Goal: Find specific page/section: Find specific page/section

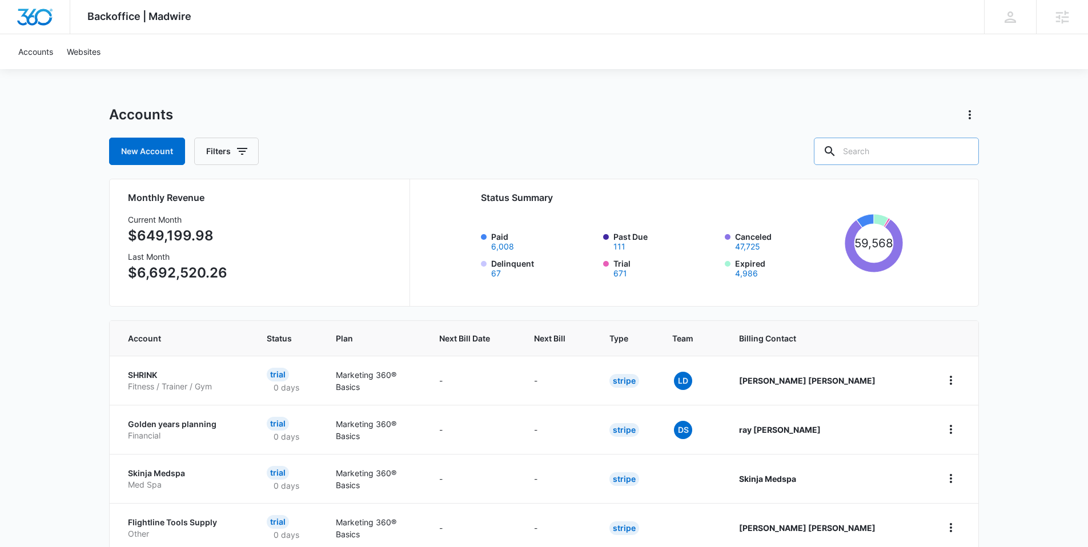
click at [896, 154] on input "text" at bounding box center [896, 151] width 165 height 27
type input "a tamam"
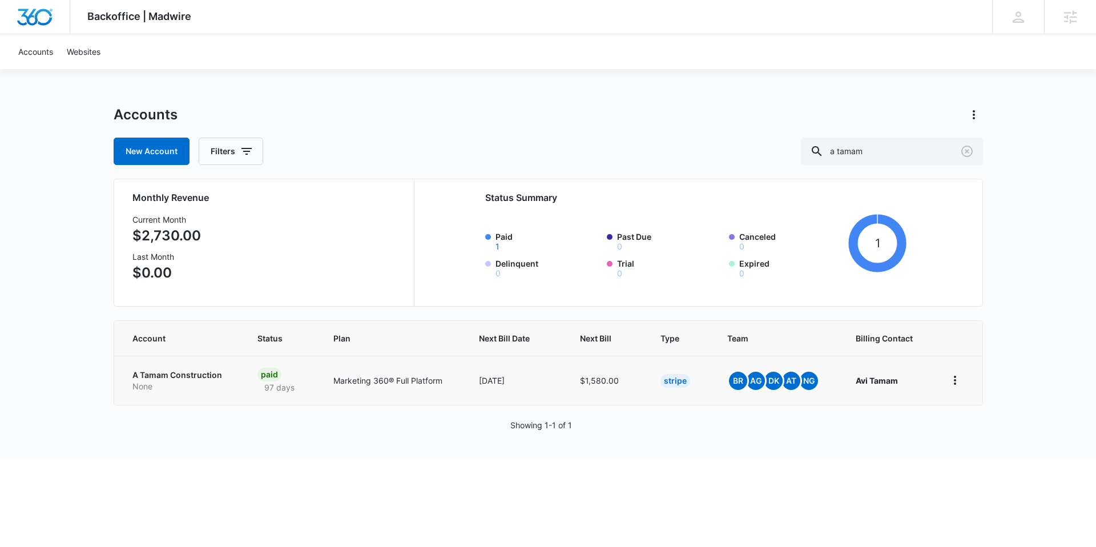
click at [381, 380] on p "Marketing 360® Full Platform" at bounding box center [393, 381] width 118 height 12
click at [558, 379] on td "[DATE]" at bounding box center [515, 380] width 101 height 49
click at [194, 375] on p "A Tamam Construction" at bounding box center [181, 374] width 98 height 11
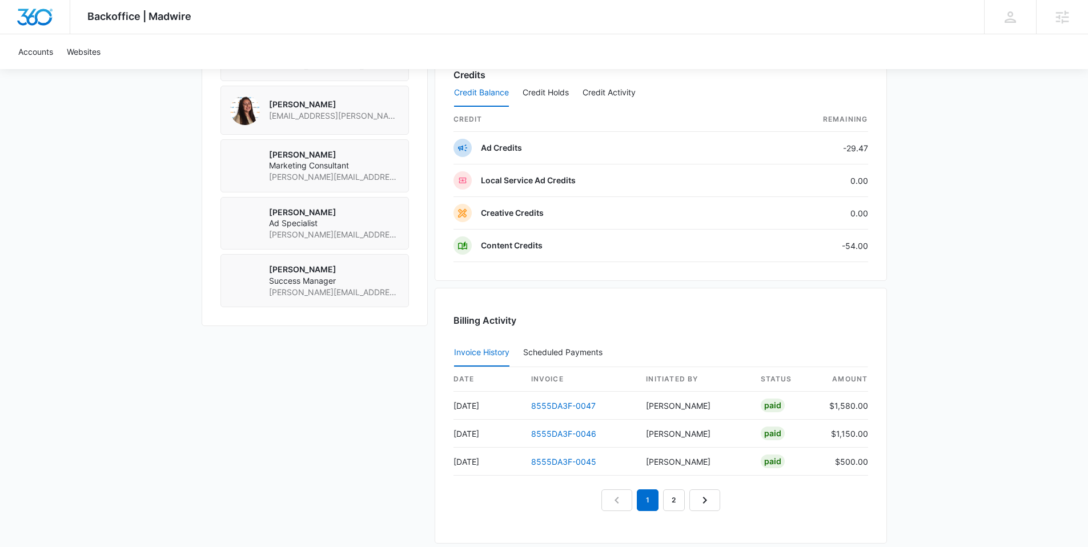
scroll to position [994, 0]
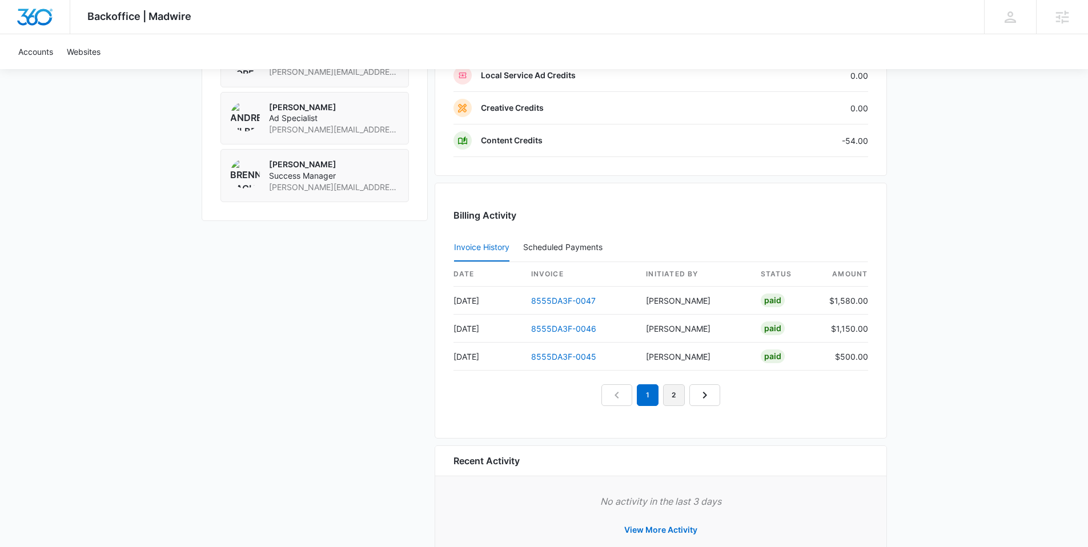
click at [670, 391] on link "2" at bounding box center [674, 395] width 22 height 22
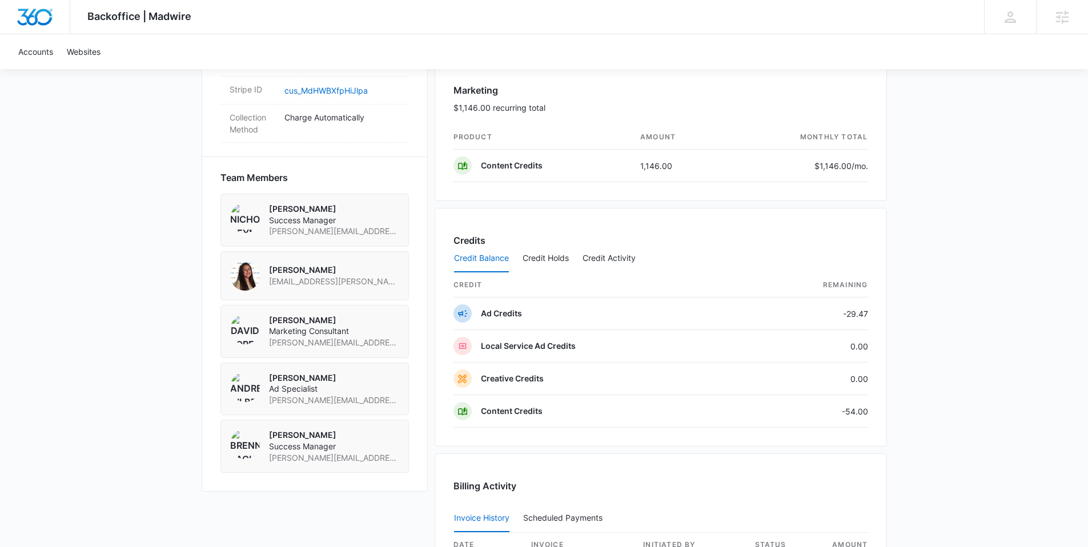
scroll to position [0, 0]
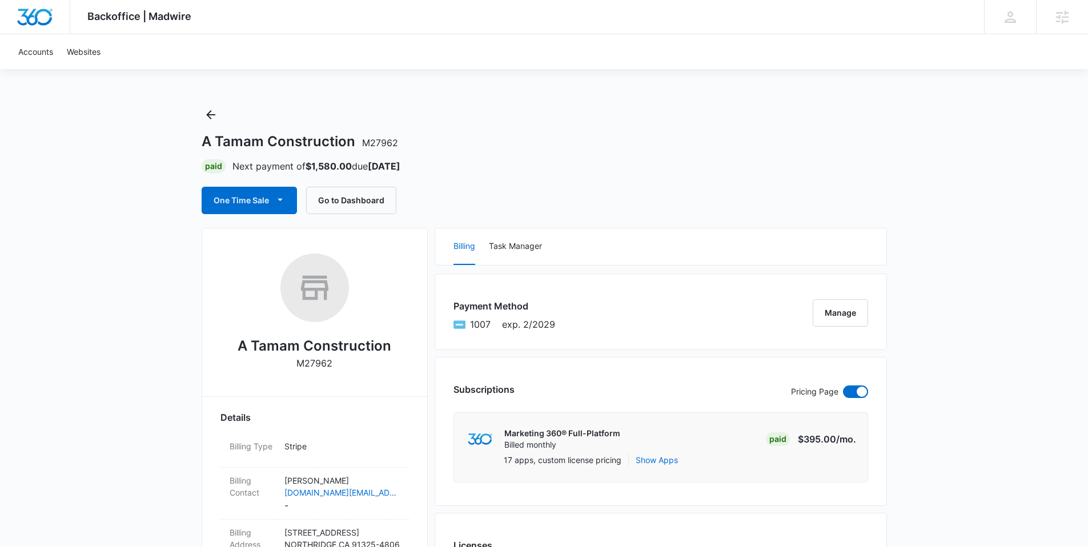
click at [594, 133] on div "A Tamam Construction M27962" at bounding box center [544, 141] width 685 height 17
